Goal: Navigation & Orientation: Find specific page/section

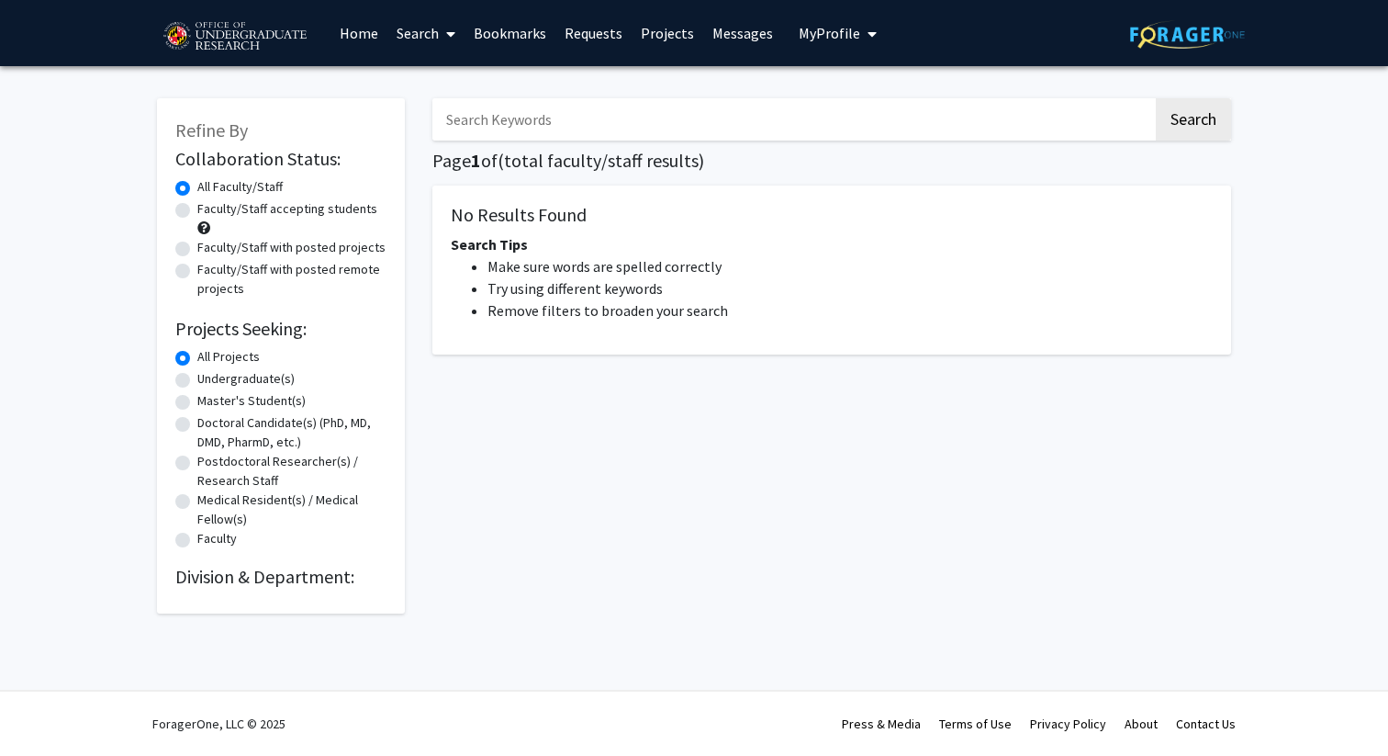
click at [429, 24] on link "Search" at bounding box center [426, 33] width 77 height 64
click at [432, 86] on span "Faculty/Staff" at bounding box center [455, 84] width 135 height 37
click at [363, 42] on link "Home" at bounding box center [359, 33] width 57 height 64
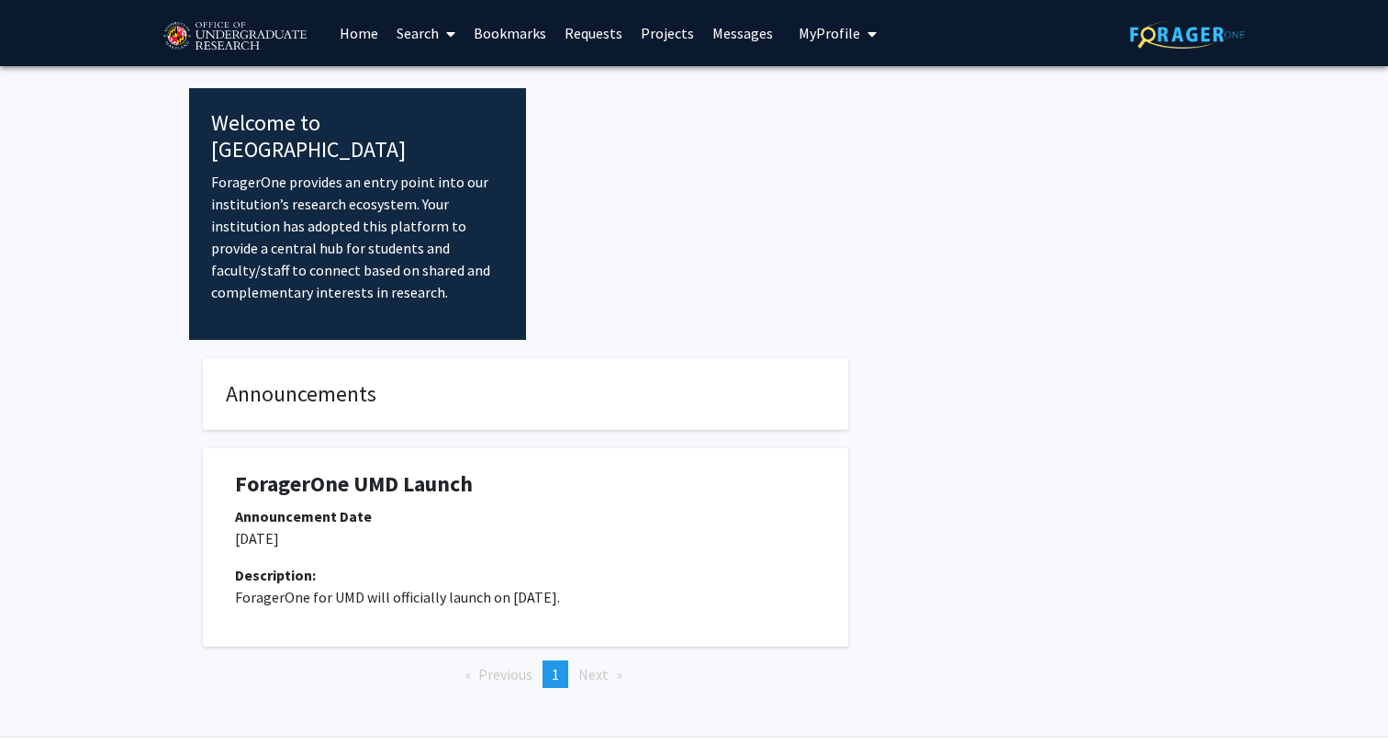
click at [1228, 26] on img at bounding box center [1187, 34] width 115 height 28
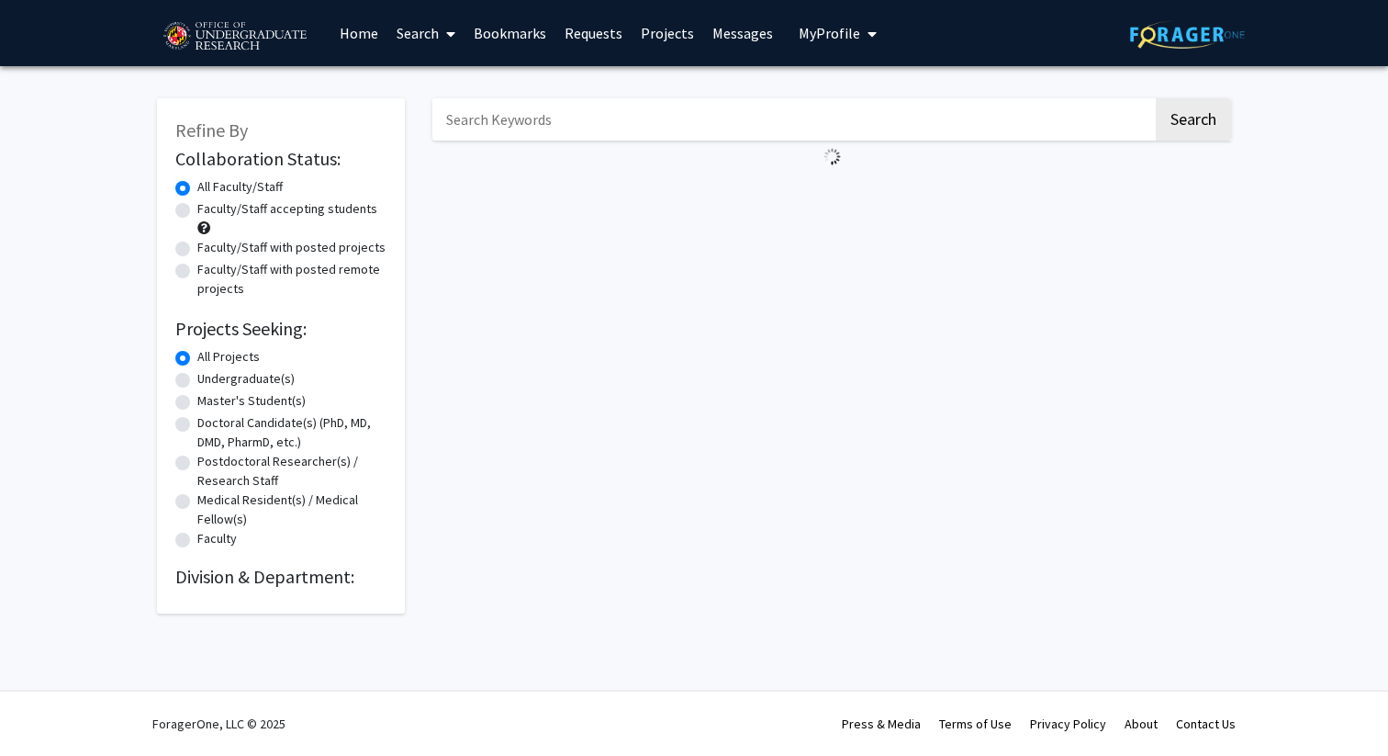
click at [650, 35] on link "Projects" at bounding box center [668, 33] width 72 height 64
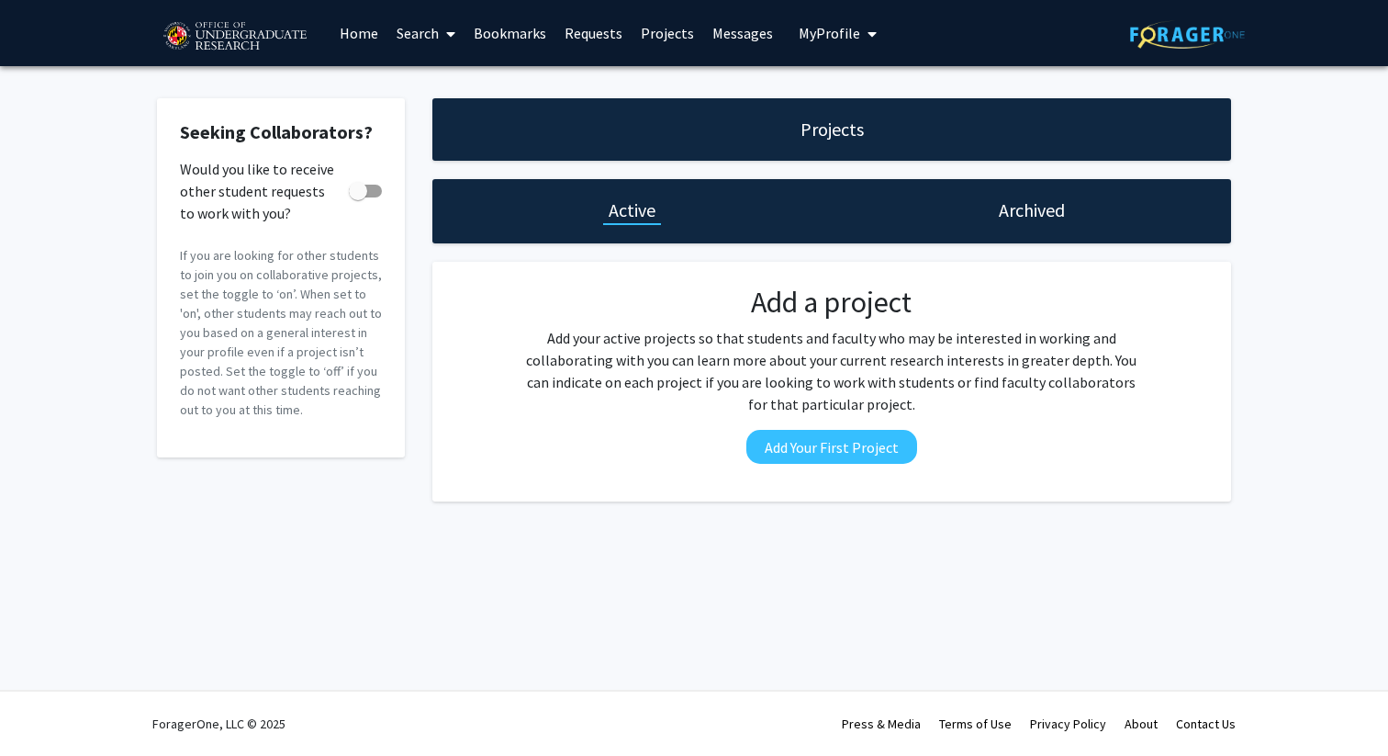
click at [745, 39] on link "Messages" at bounding box center [742, 33] width 79 height 64
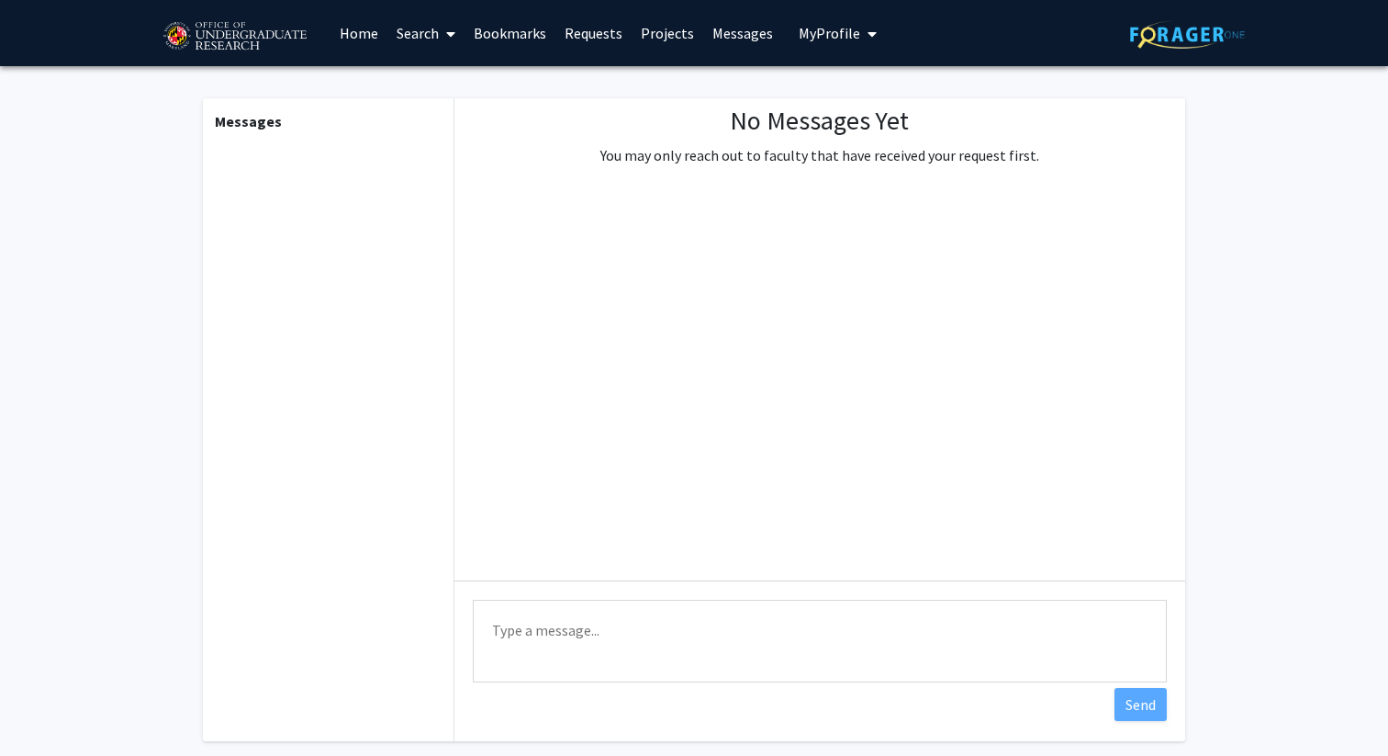
click at [834, 40] on span "My Profile" at bounding box center [830, 33] width 62 height 18
